Goal: Find specific page/section: Find specific page/section

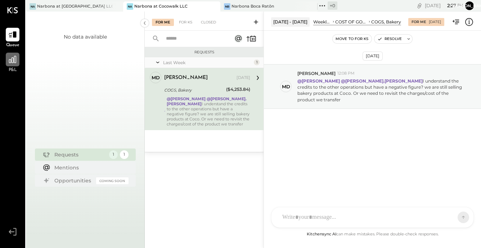
click at [13, 65] on div at bounding box center [13, 60] width 14 height 14
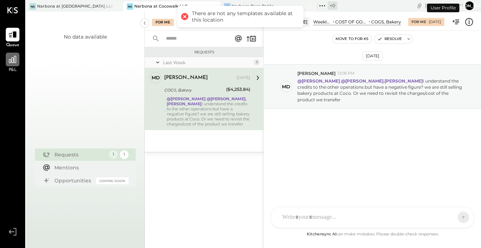
click at [13, 65] on div at bounding box center [13, 60] width 14 height 14
click at [13, 64] on div at bounding box center [13, 60] width 14 height 14
